Goal: Book appointment/travel/reservation

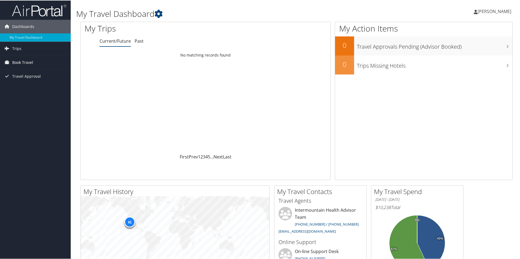
click at [38, 60] on link "Book Travel" at bounding box center [35, 62] width 71 height 14
click at [39, 88] on link "Book/Manage Online Trips" at bounding box center [35, 89] width 71 height 8
click at [31, 27] on span "Dashboards" at bounding box center [23, 26] width 22 height 14
click at [26, 41] on link "Trips" at bounding box center [35, 40] width 71 height 14
